Goal: Information Seeking & Learning: Learn about a topic

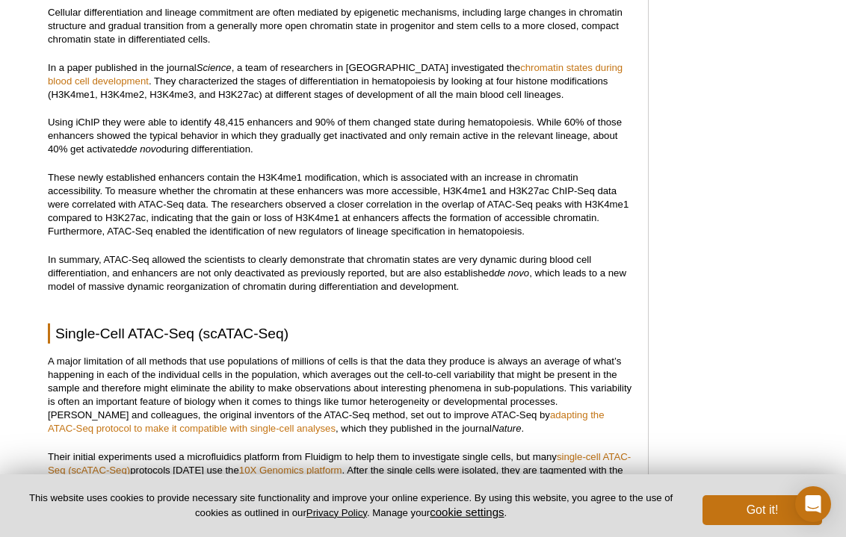
scroll to position [3269, 0]
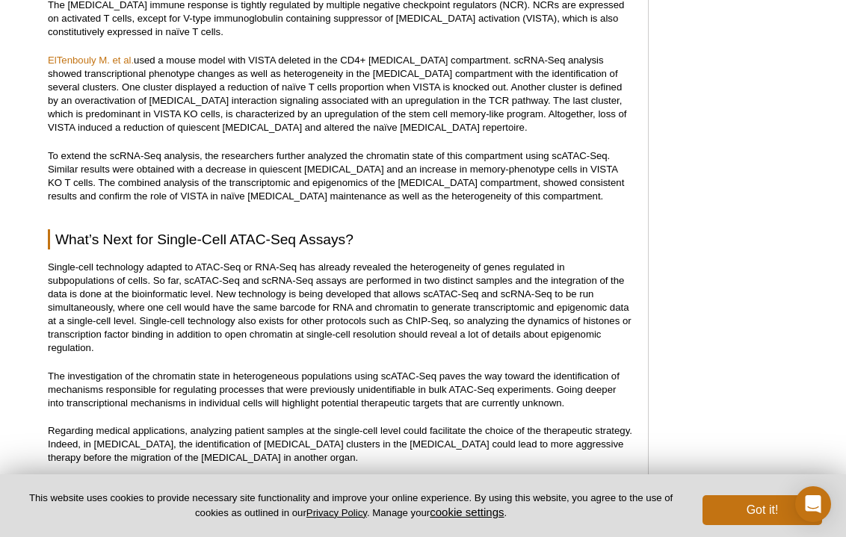
scroll to position [3899, 0]
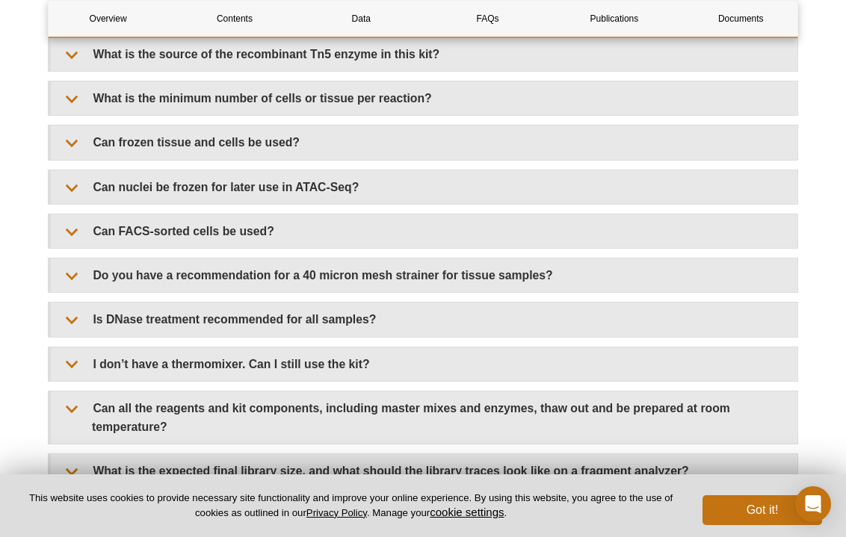
scroll to position [2783, 0]
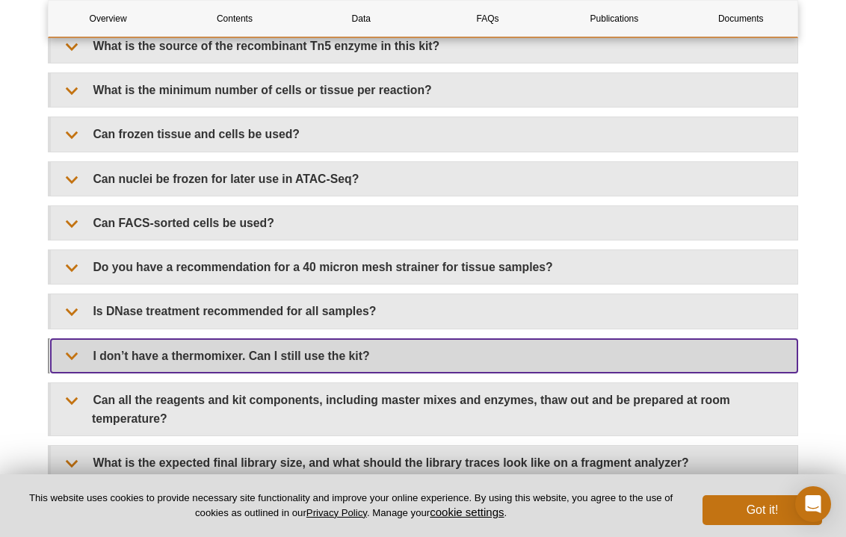
click at [283, 339] on summary "I don’t have a thermomixer. Can I still use the kit?" at bounding box center [424, 356] width 746 height 34
